Goal: Find specific fact

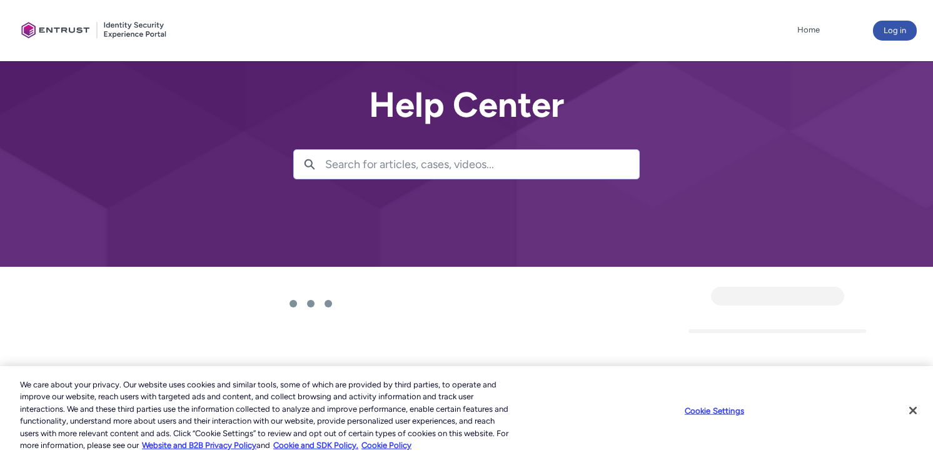
scroll to position [11, 0]
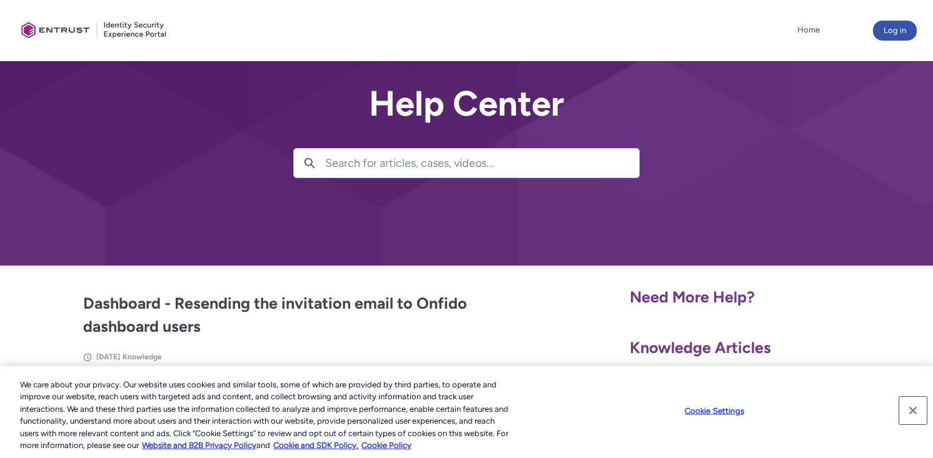
click at [917, 411] on button "Close" at bounding box center [913, 411] width 28 height 28
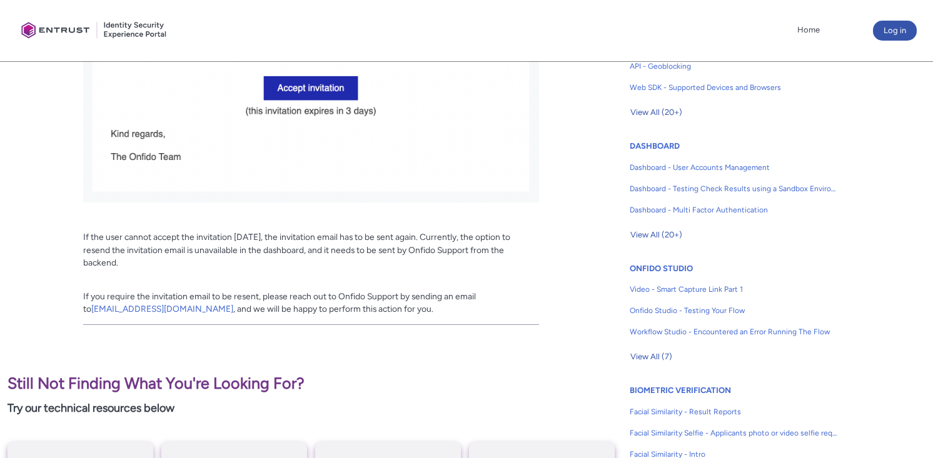
scroll to position [618, 0]
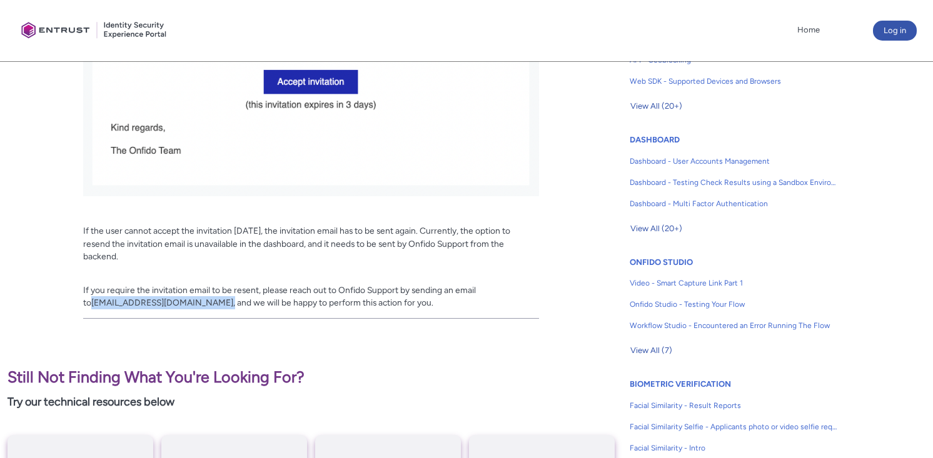
drag, startPoint x: 178, startPoint y: 303, endPoint x: 93, endPoint y: 306, distance: 85.1
click at [93, 306] on p "If you require the invitation email to be resent, please reach out to Onfido Su…" at bounding box center [311, 290] width 456 height 39
copy p "support@onfido.com"
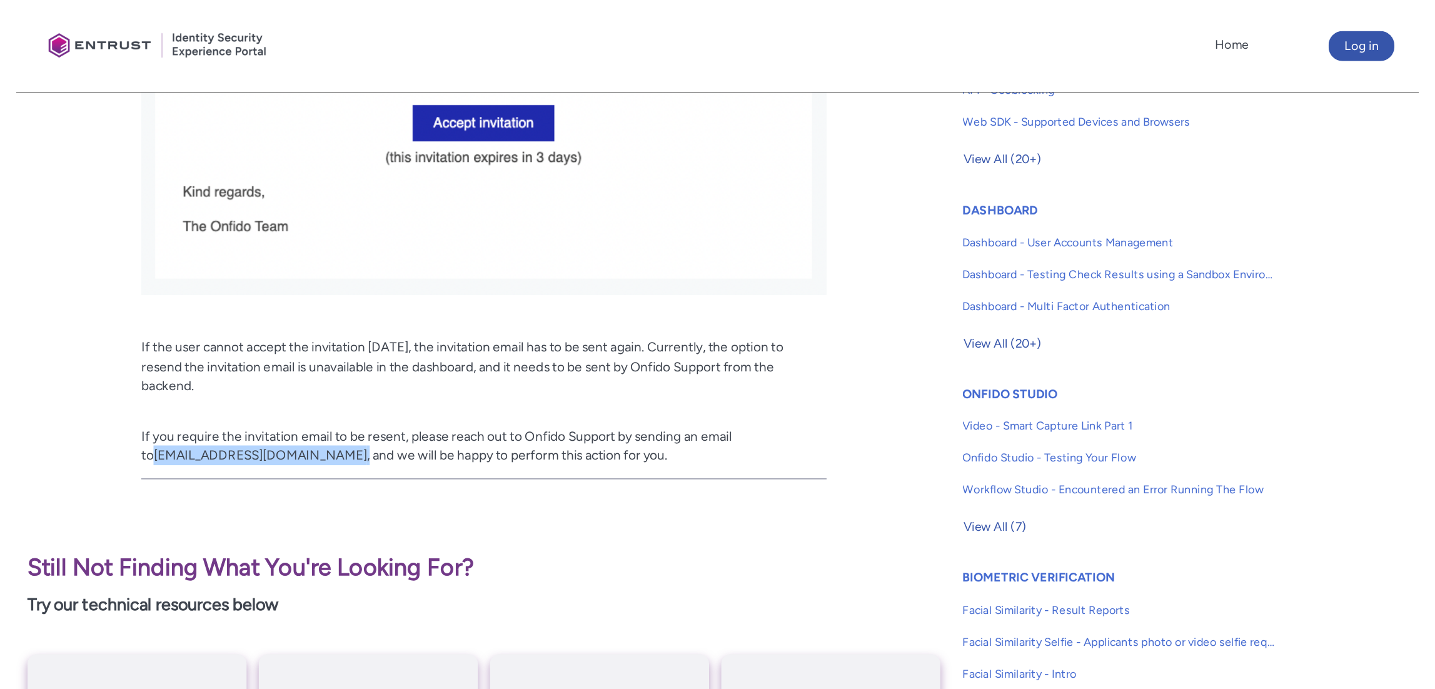
scroll to position [619, 0]
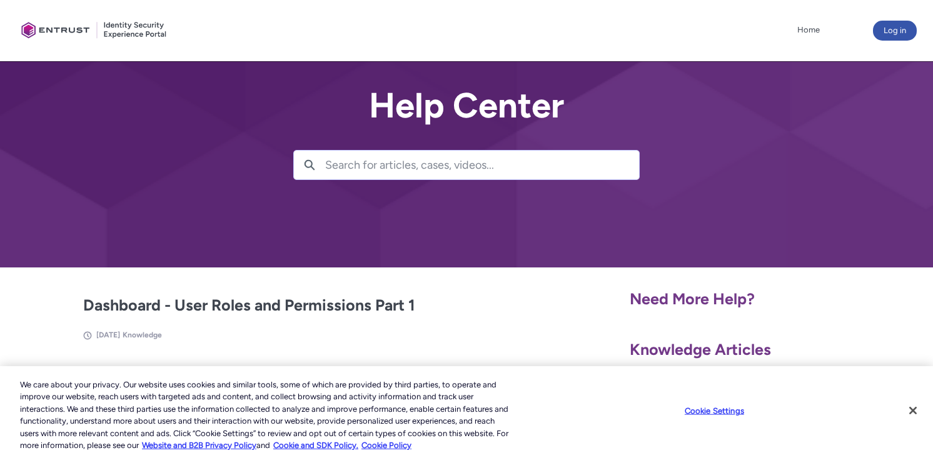
scroll to position [10, 0]
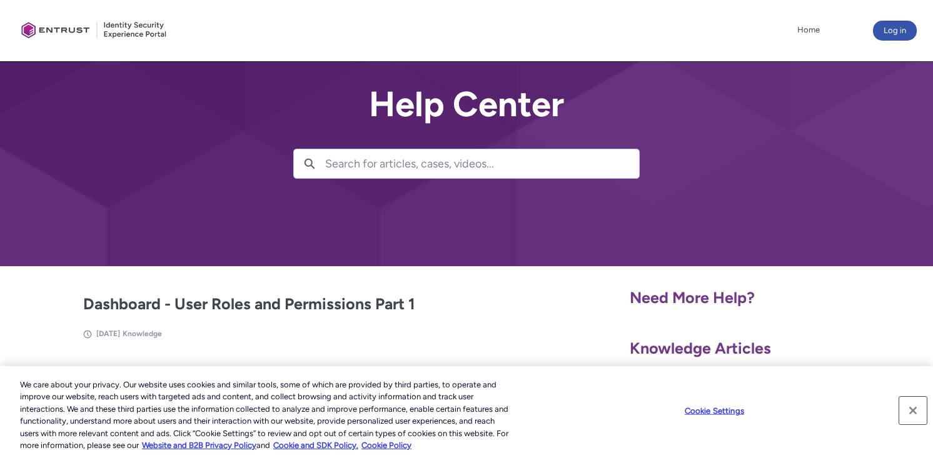
click at [913, 411] on button "Close" at bounding box center [913, 411] width 28 height 28
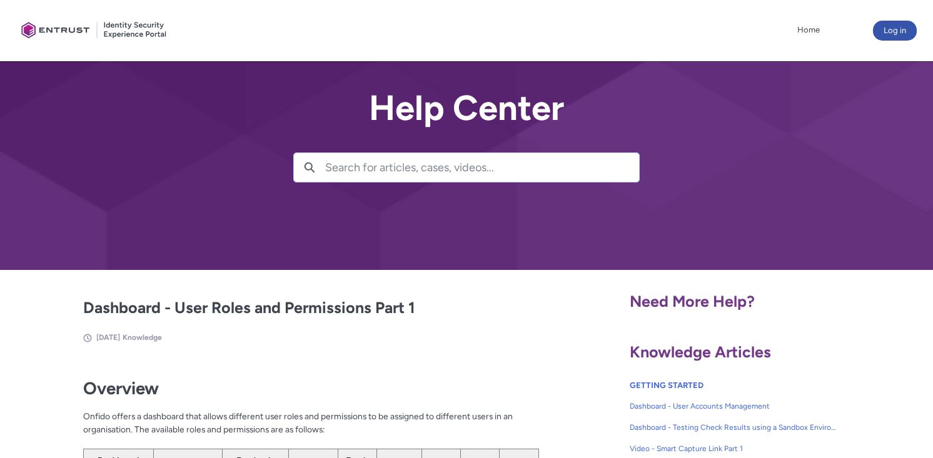
scroll to position [0, 0]
